Goal: Task Accomplishment & Management: Complete application form

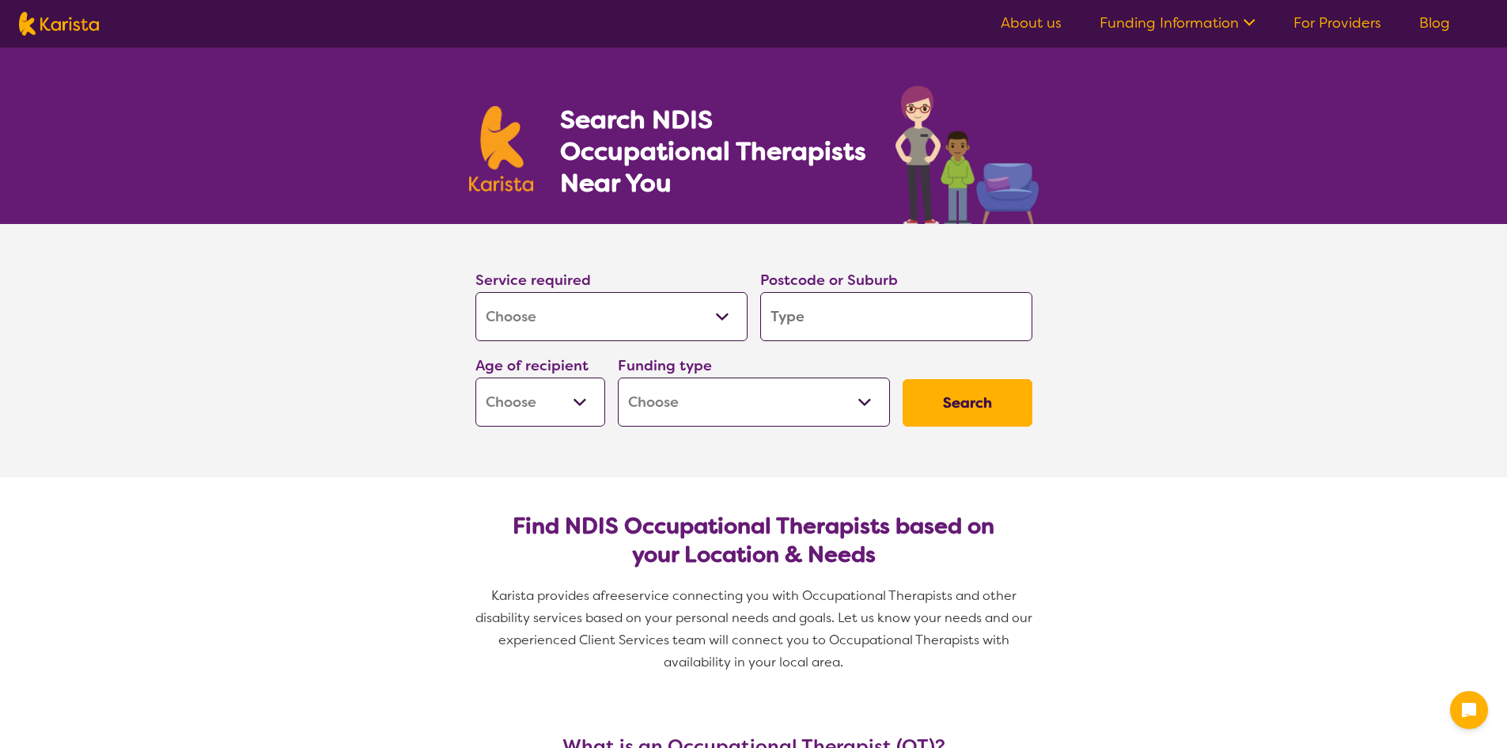
select select "[MEDICAL_DATA]"
click at [608, 331] on select "Allied Health Assistant Assessment ([MEDICAL_DATA] or [MEDICAL_DATA]) Behaviour…" at bounding box center [611, 316] width 272 height 49
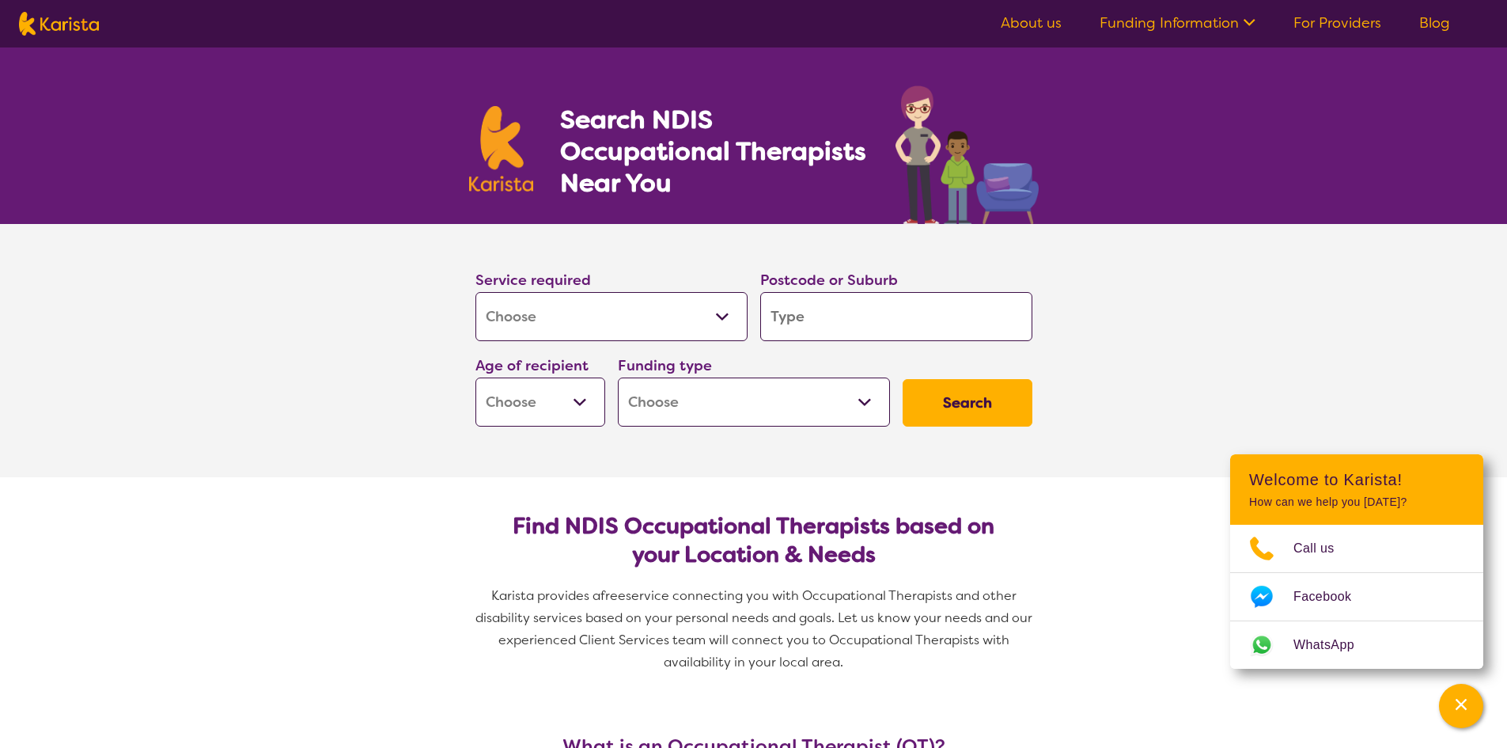
click at [608, 331] on select "Allied Health Assistant Assessment ([MEDICAL_DATA] or [MEDICAL_DATA]) Behaviour…" at bounding box center [611, 316] width 272 height 49
click at [912, 324] on input "search" at bounding box center [896, 316] width 272 height 49
type input "7"
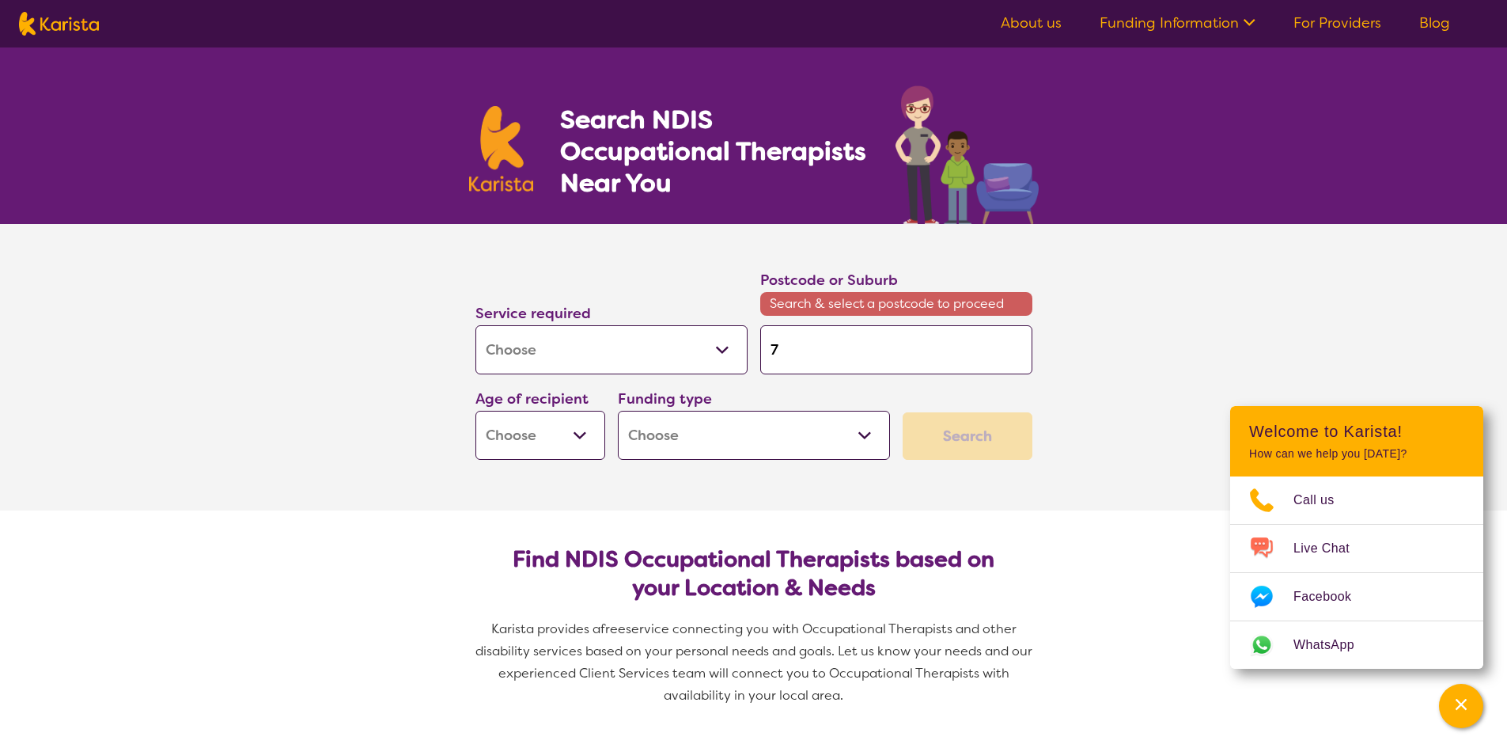
click at [896, 358] on input "7" at bounding box center [896, 349] width 272 height 49
type input "70"
type input "700"
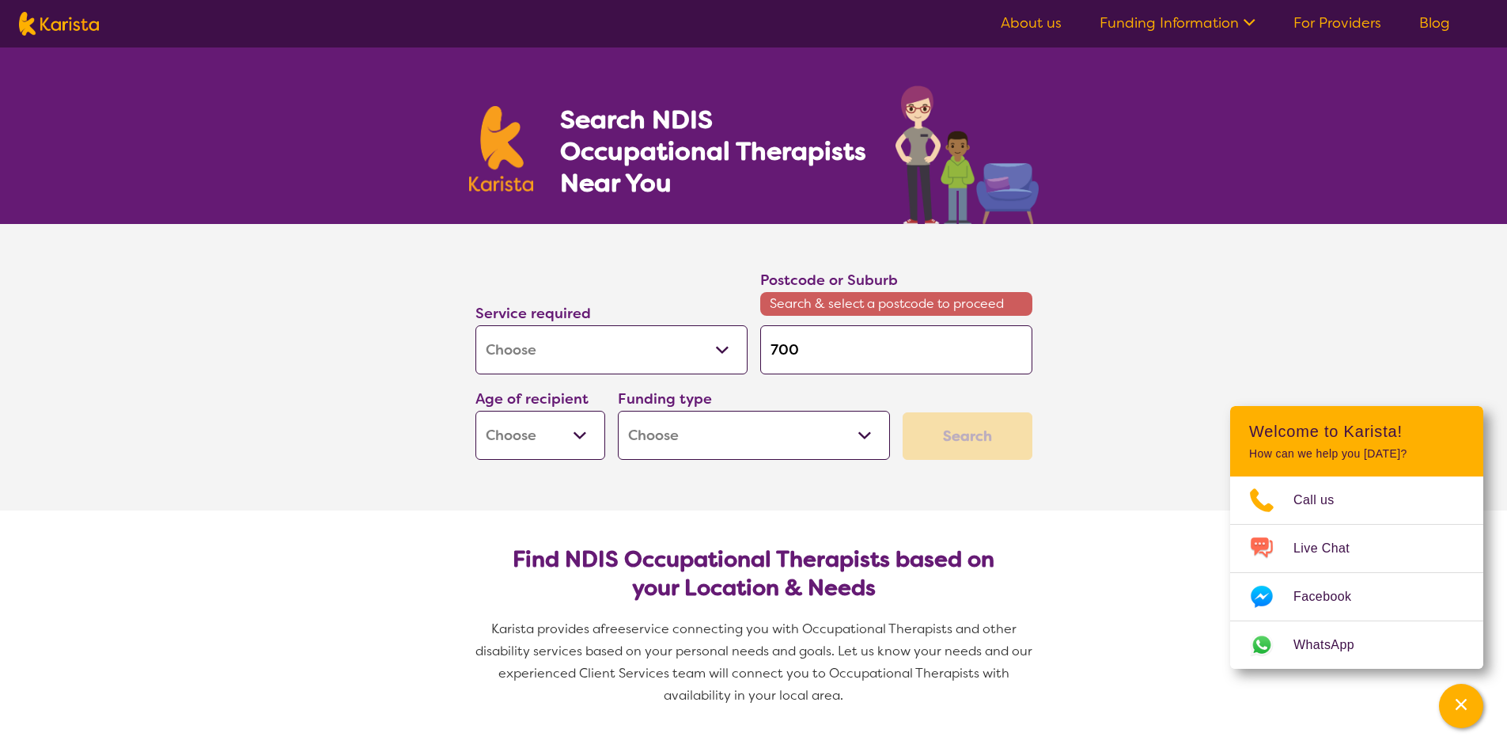
type input "7000"
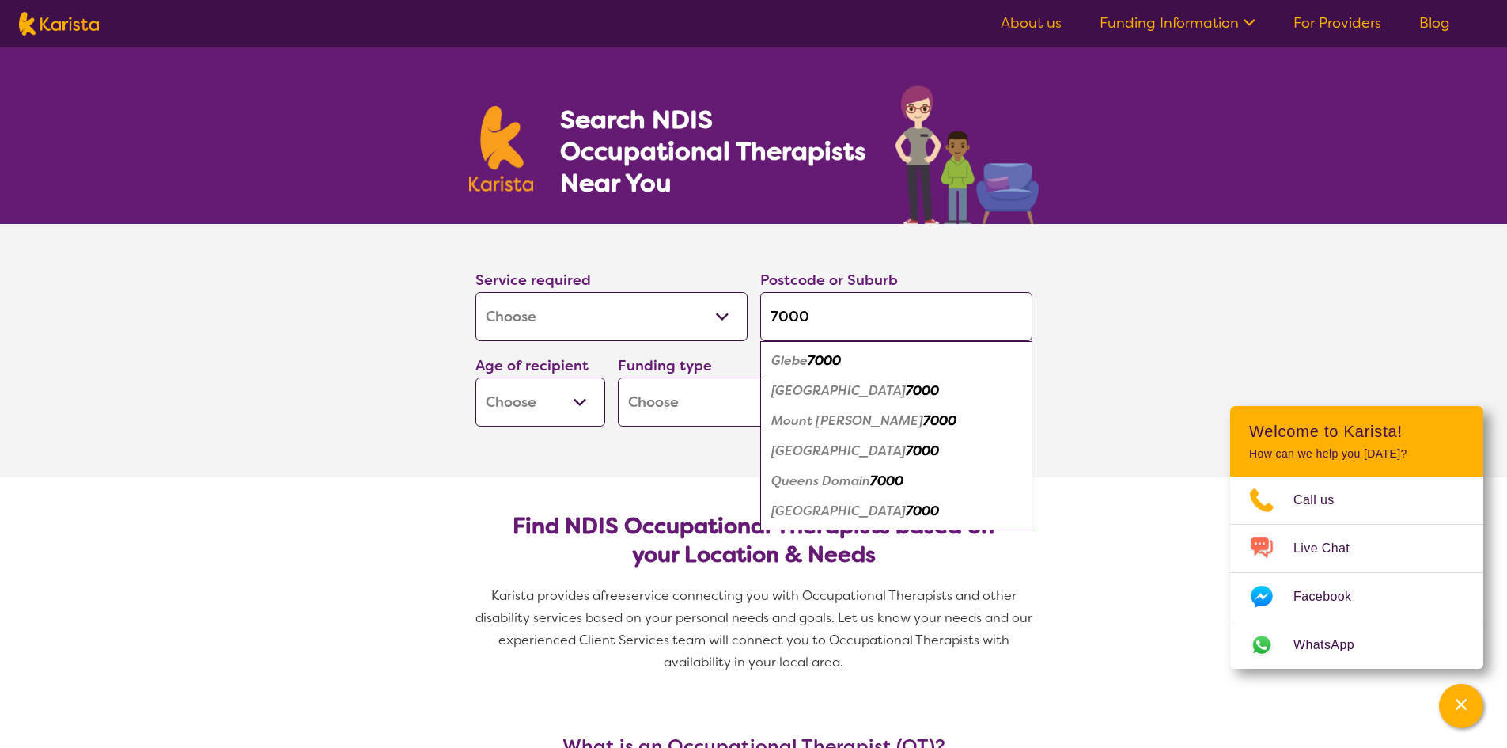
type input "7000"
click at [906, 384] on em "7000" at bounding box center [922, 390] width 33 height 17
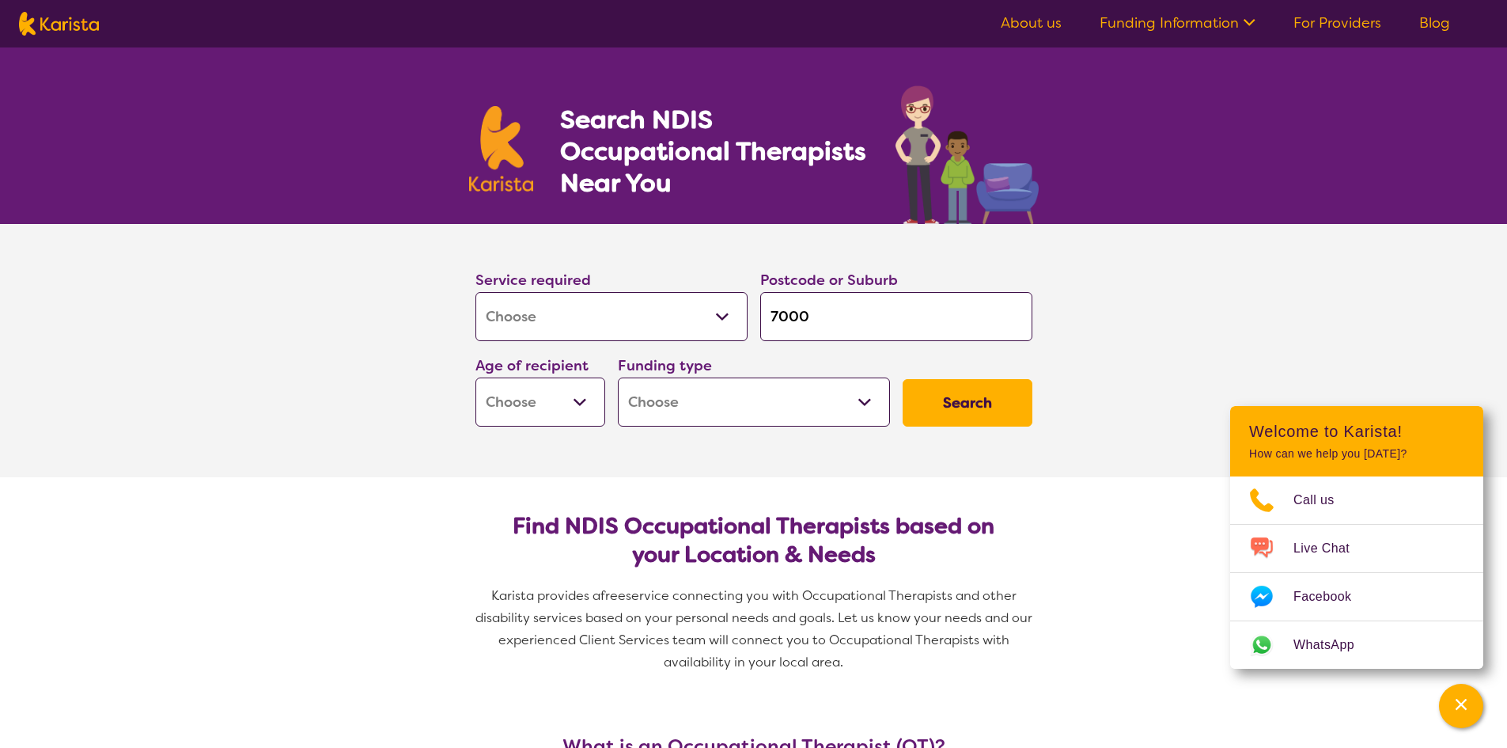
click at [516, 404] on select "Early Childhood - 0 to 9 Child - 10 to 11 Adolescent - 12 to 17 Adult - 18 to 6…" at bounding box center [540, 401] width 130 height 49
select select "EC"
click at [475, 377] on select "Early Childhood - 0 to 9 Child - 10 to 11 Adolescent - 12 to 17 Adult - 18 to 6…" at bounding box center [540, 401] width 130 height 49
select select "EC"
click at [696, 423] on select "Home Care Package (HCP) National Disability Insurance Scheme (NDIS) I don't know" at bounding box center [754, 401] width 272 height 49
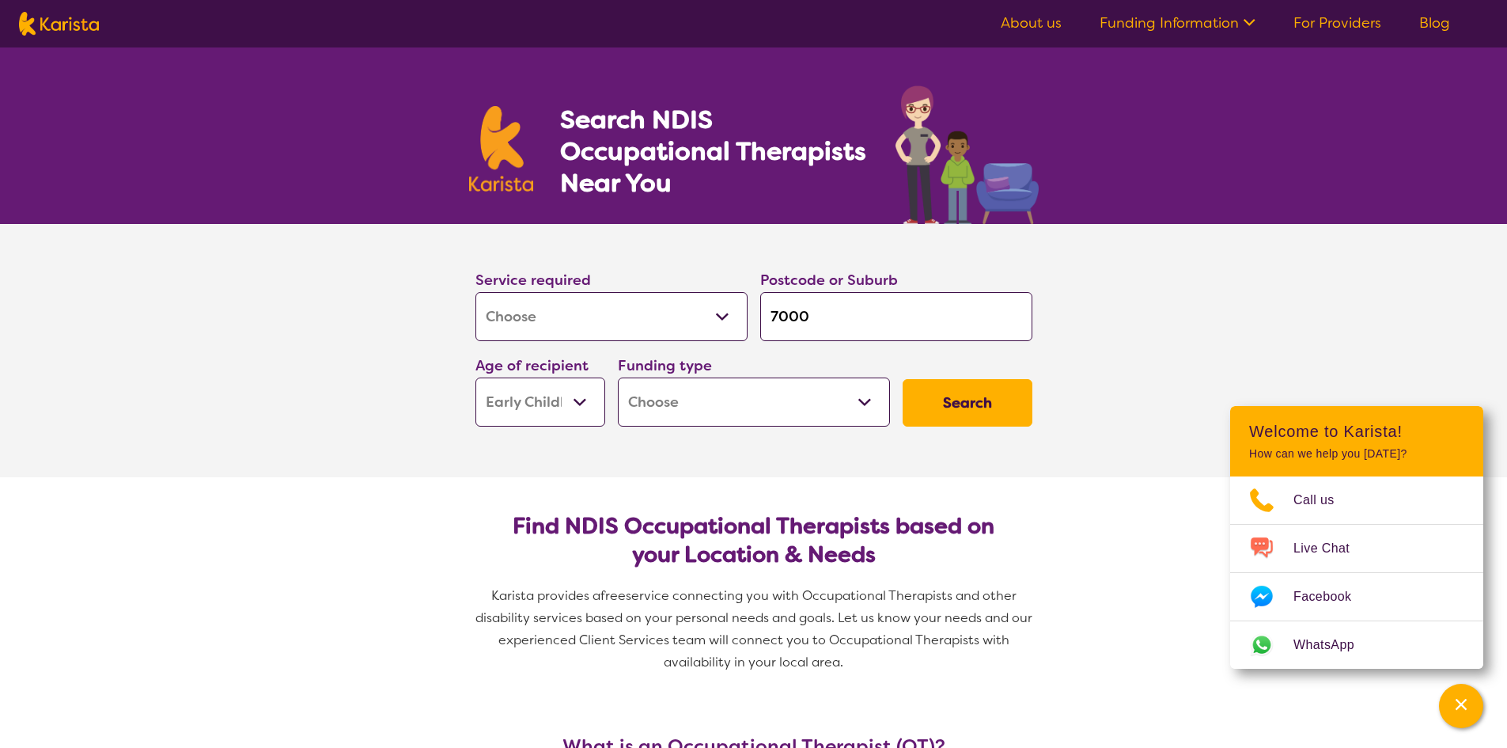
select select "NDIS"
click at [618, 377] on select "Home Care Package (HCP) National Disability Insurance Scheme (NDIS) I don't know" at bounding box center [754, 401] width 272 height 49
select select "NDIS"
click at [960, 409] on button "Search" at bounding box center [968, 402] width 130 height 47
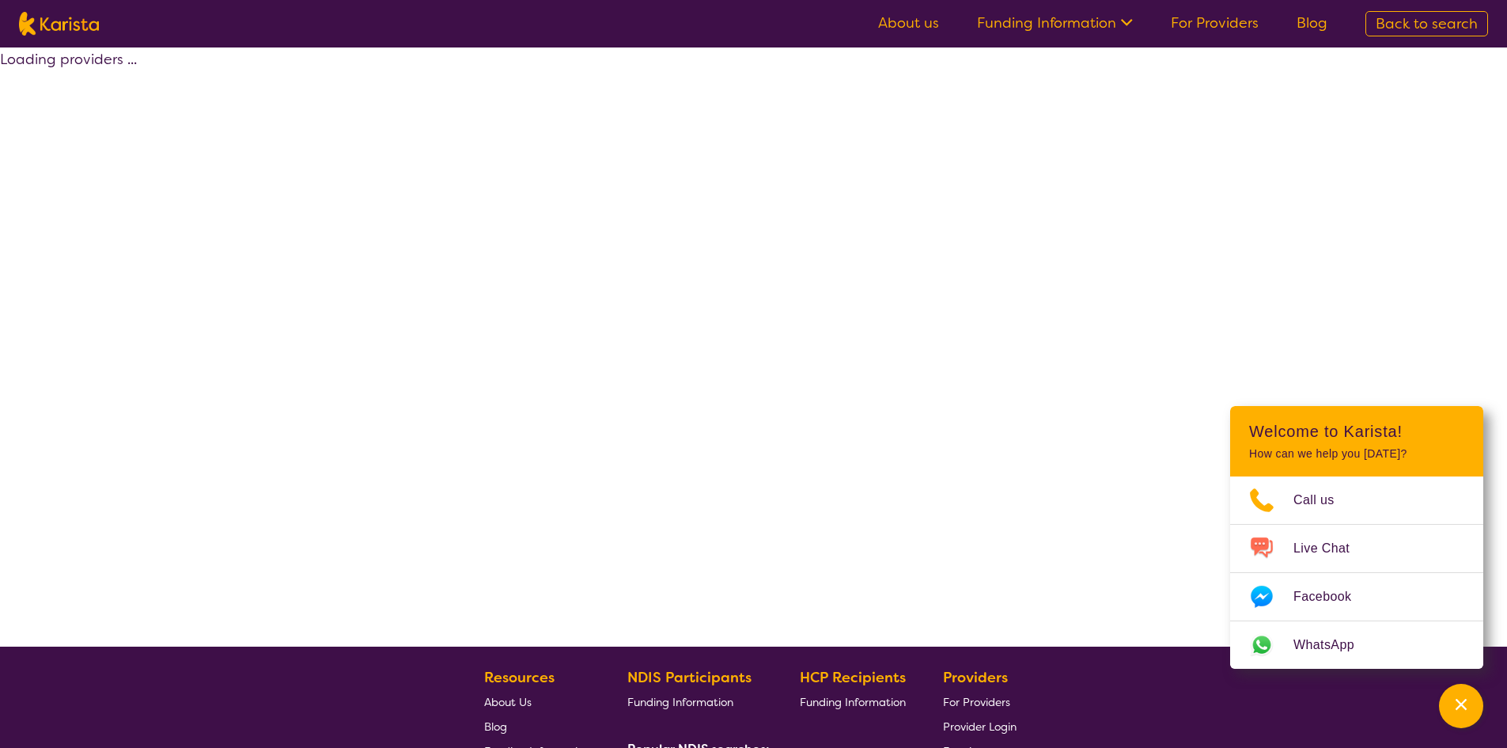
select select "by_score"
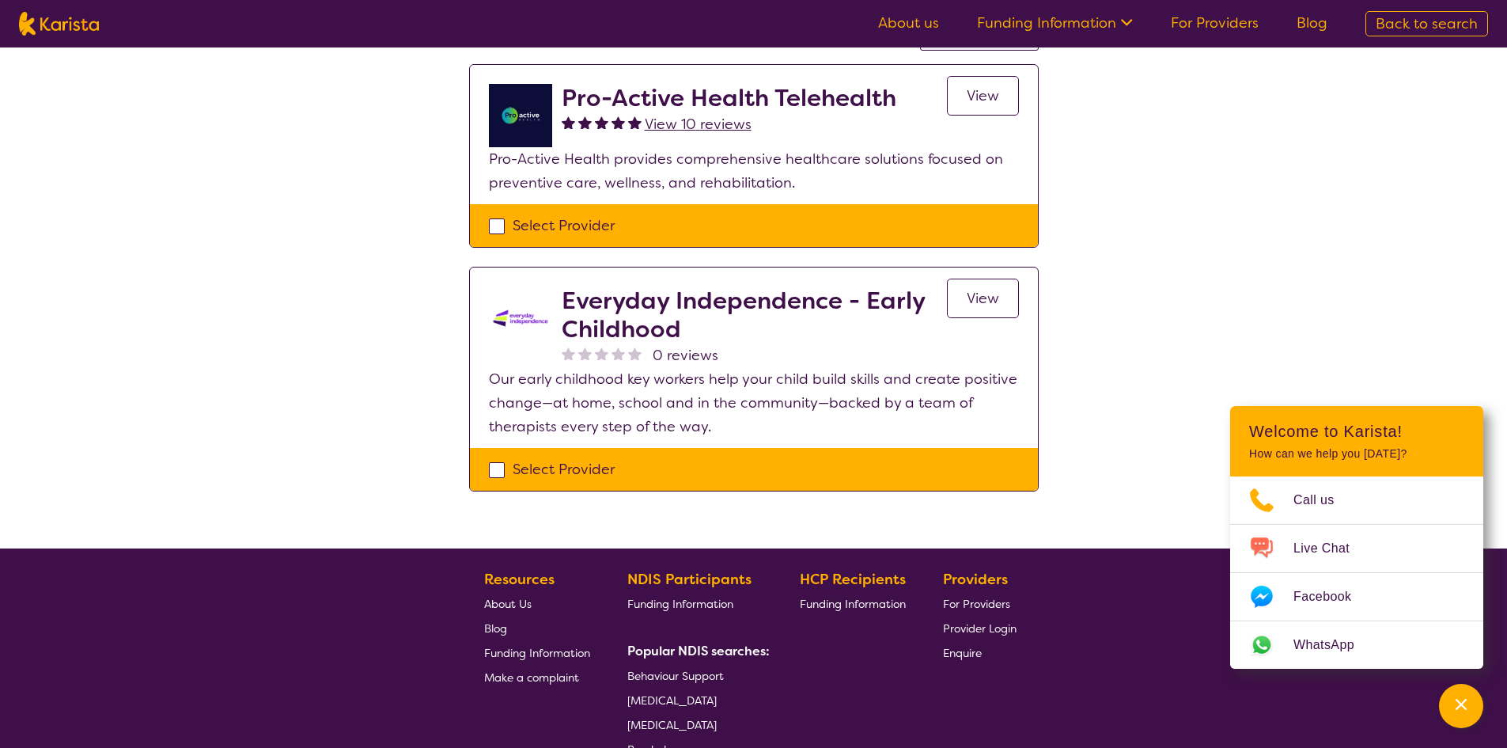
scroll to position [158, 0]
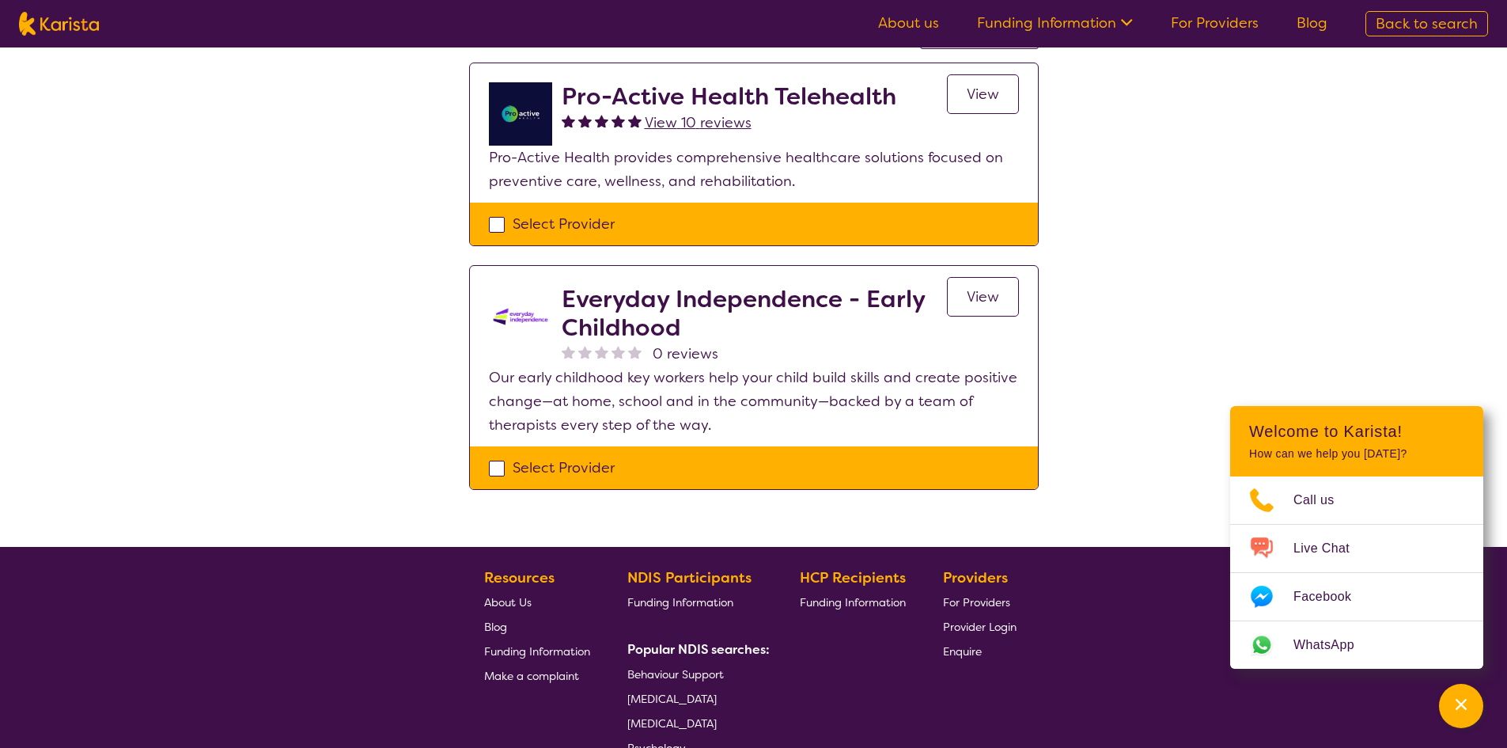
click at [968, 294] on span "View" at bounding box center [983, 296] width 32 height 19
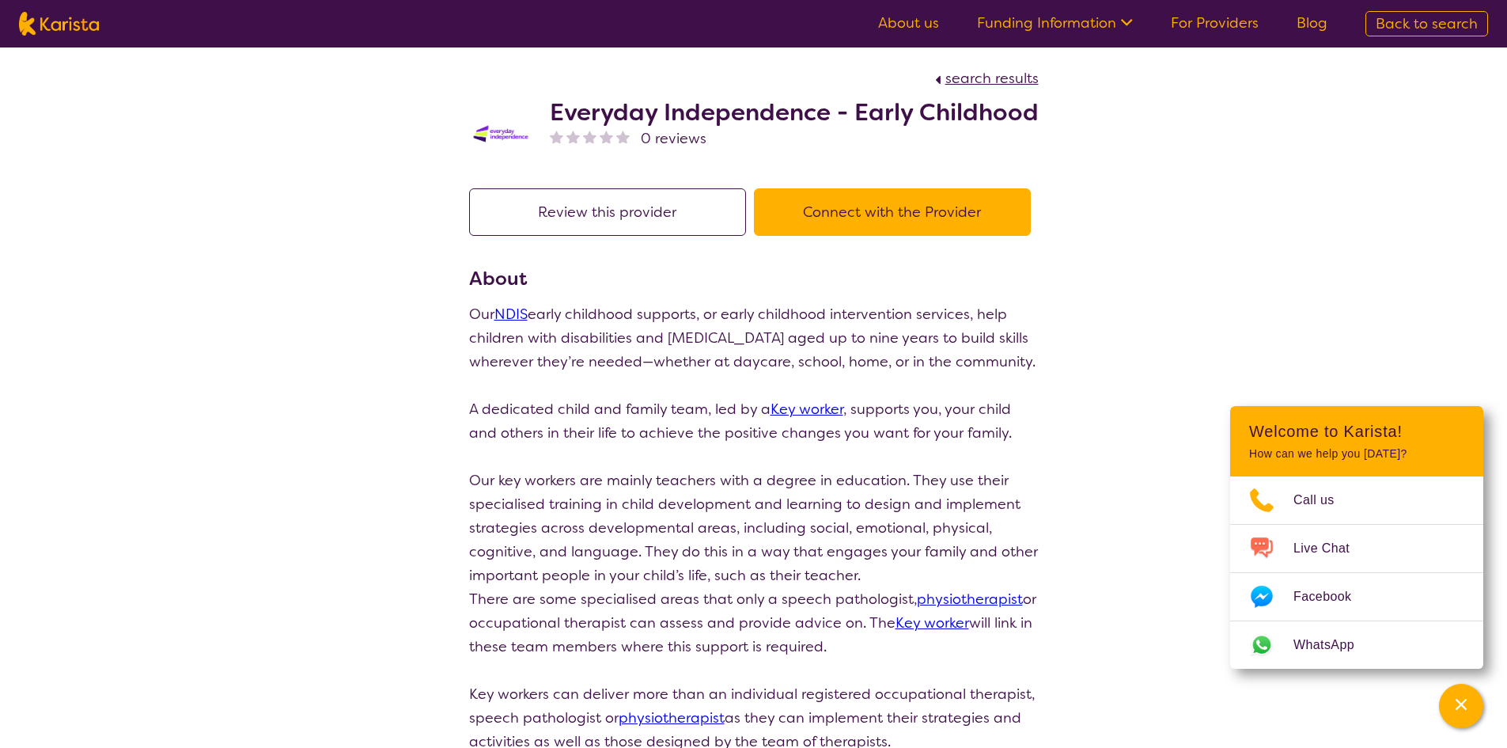
click at [591, 204] on button "Review this provider" at bounding box center [607, 211] width 277 height 47
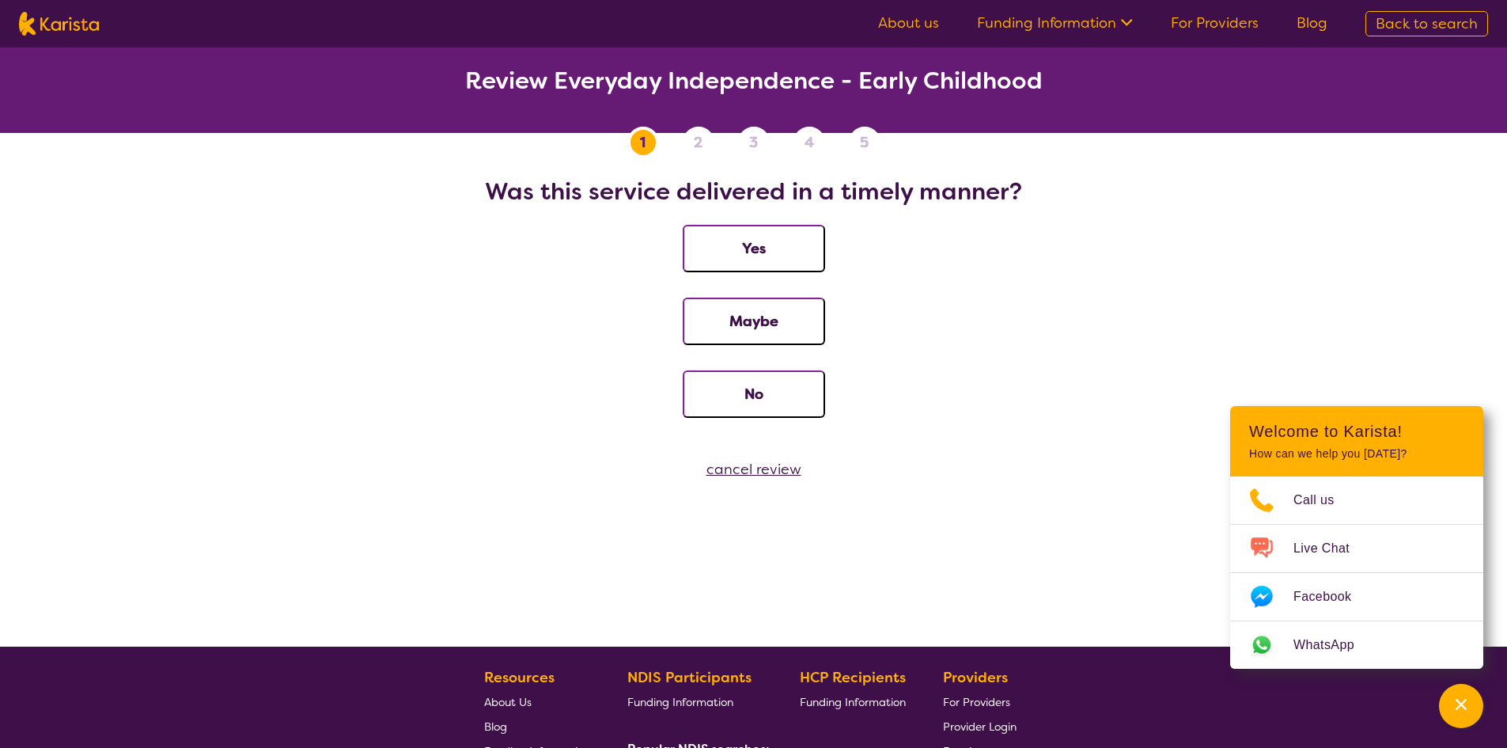
click at [732, 475] on div "cancel review" at bounding box center [753, 469] width 1507 height 24
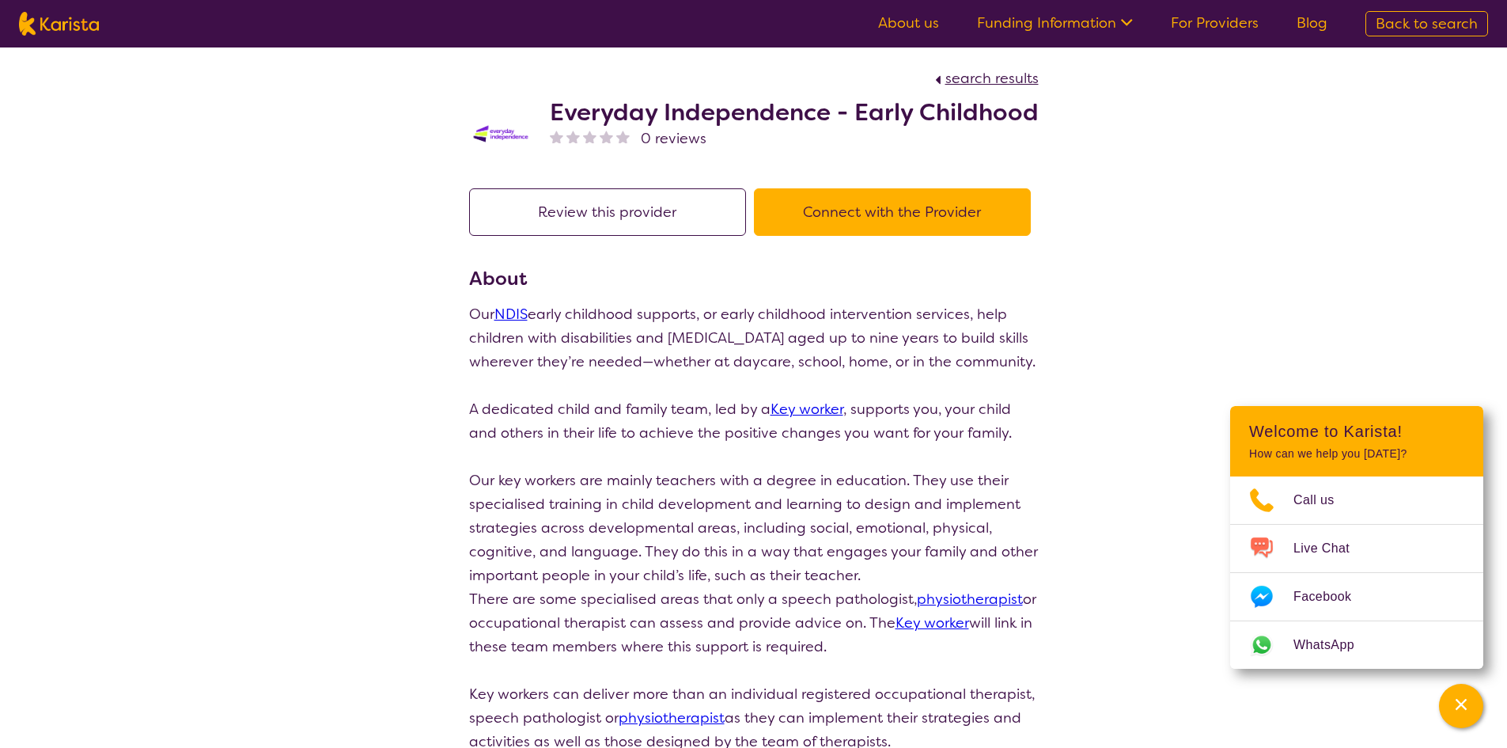
click at [922, 220] on button "Connect with the Provider" at bounding box center [892, 211] width 277 height 47
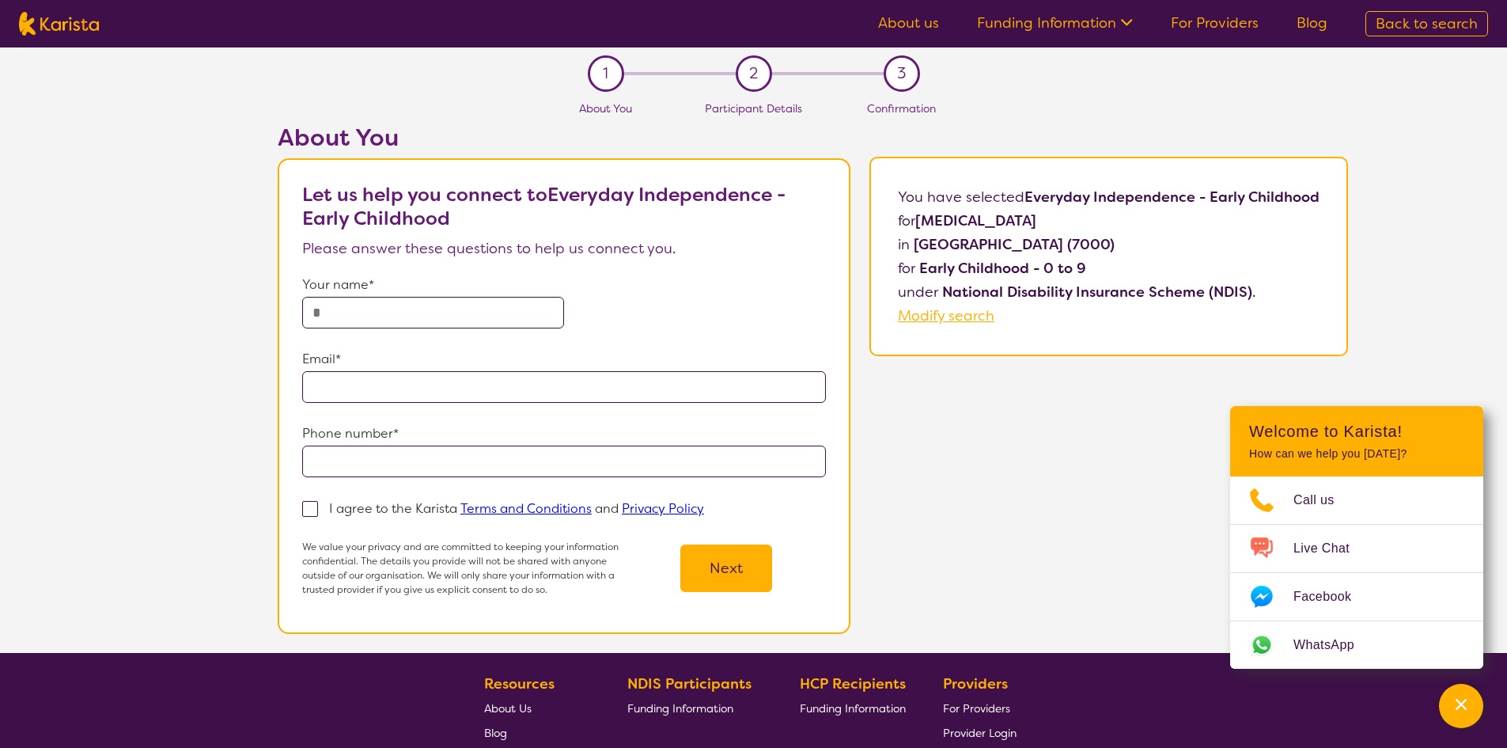
drag, startPoint x: 1031, startPoint y: 194, endPoint x: 1102, endPoint y: 224, distance: 77.3
click at [1102, 224] on p "You have selected Everyday Independence - Early Childhood for [MEDICAL_DATA] in…" at bounding box center [1109, 256] width 422 height 142
copy p "Everyday Independence - Early Childhood for [MEDICAL_DATA]"
